Goal: Task Accomplishment & Management: Manage account settings

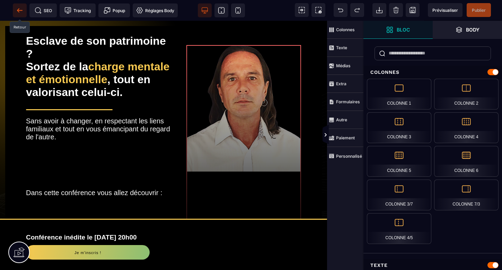
click at [18, 8] on icon at bounding box center [19, 10] width 7 height 7
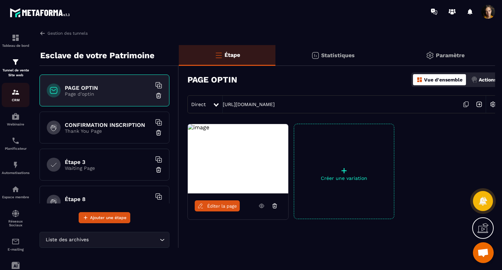
click at [17, 91] on img at bounding box center [15, 92] width 8 height 8
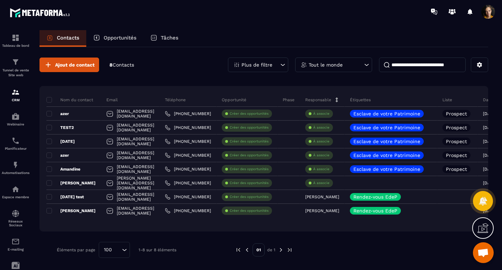
click at [276, 64] on div "Plus de filtre" at bounding box center [258, 65] width 60 height 15
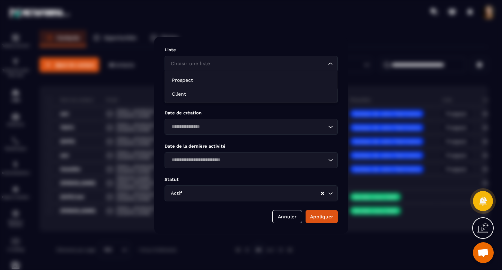
click at [332, 61] on icon "Search for option" at bounding box center [330, 63] width 7 height 7
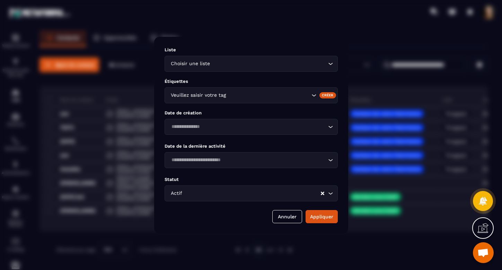
click at [329, 62] on icon "Search for option" at bounding box center [330, 63] width 7 height 7
click at [291, 218] on button "Annuler" at bounding box center [287, 216] width 30 height 13
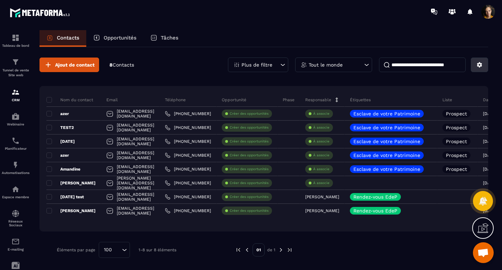
click at [480, 66] on icon at bounding box center [479, 64] width 5 height 5
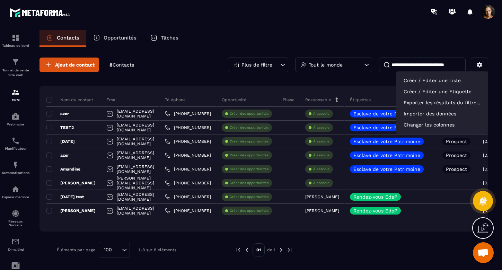
click at [375, 85] on div "Ajout de contact 8 Contacts Plus de filtre Tout le monde Créer / Editer une Lis…" at bounding box center [263, 157] width 449 height 221
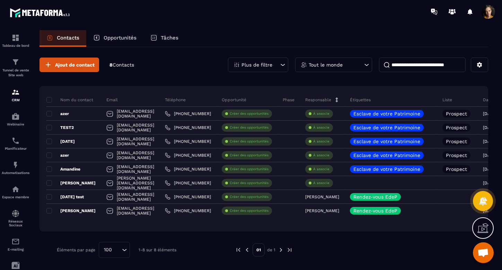
click at [366, 62] on icon at bounding box center [366, 64] width 7 height 7
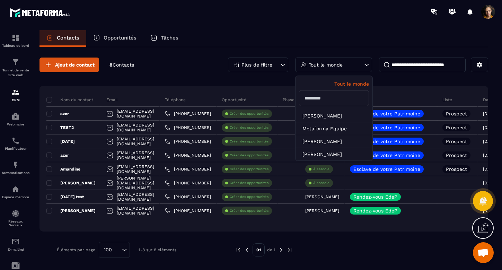
click at [366, 62] on icon at bounding box center [366, 64] width 7 height 7
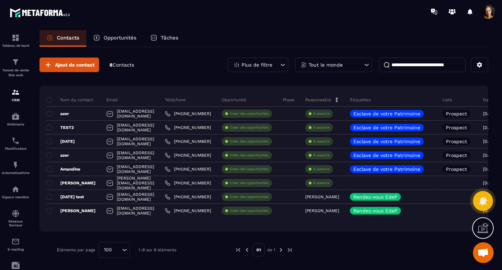
click at [246, 100] on p "Opportunité" at bounding box center [234, 100] width 25 height 6
click at [281, 64] on icon at bounding box center [282, 64] width 7 height 7
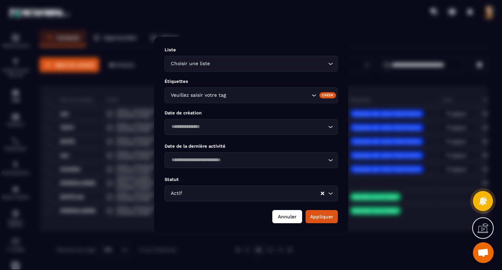
click at [282, 215] on button "Annuler" at bounding box center [287, 216] width 30 height 13
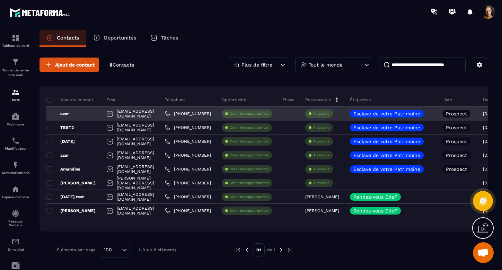
click at [65, 114] on p "azer" at bounding box center [57, 114] width 23 height 6
